Goal: Use online tool/utility: Utilize a website feature to perform a specific function

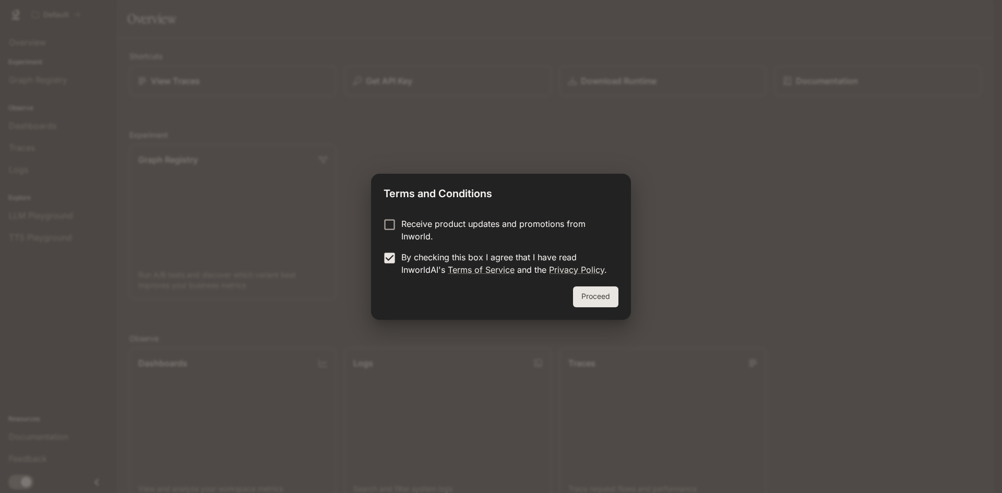
click button "Proceed" at bounding box center [595, 297] width 45 height 21
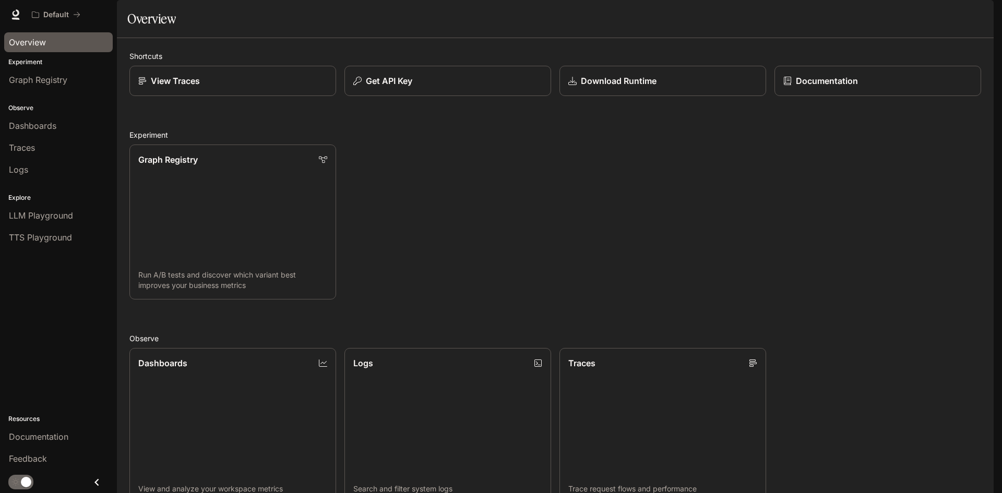
click at [50, 42] on div "Overview" at bounding box center [58, 42] width 99 height 13
click at [49, 84] on span "Graph Registry" at bounding box center [38, 80] width 58 height 13
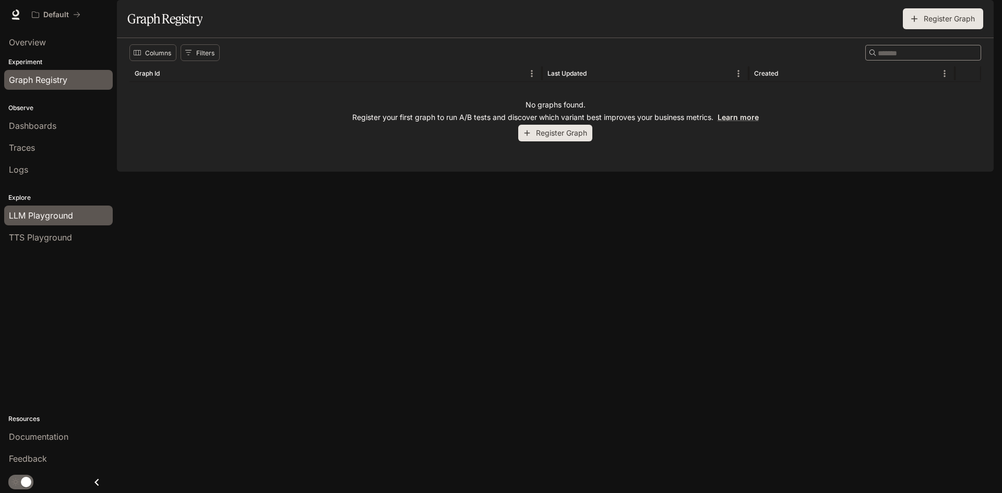
click at [70, 218] on span "LLM Playground" at bounding box center [41, 215] width 64 height 13
